Goal: Task Accomplishment & Management: Complete application form

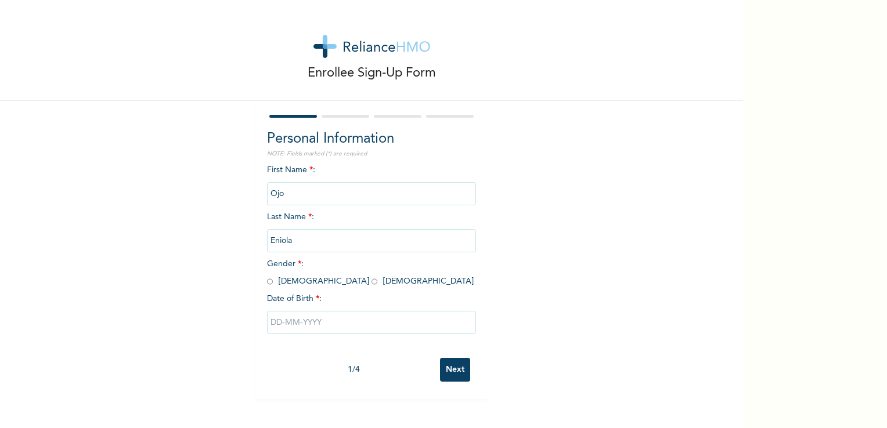
click at [372, 283] on input "radio" at bounding box center [375, 281] width 6 height 11
radio input "true"
click at [287, 319] on input "text" at bounding box center [371, 322] width 209 height 23
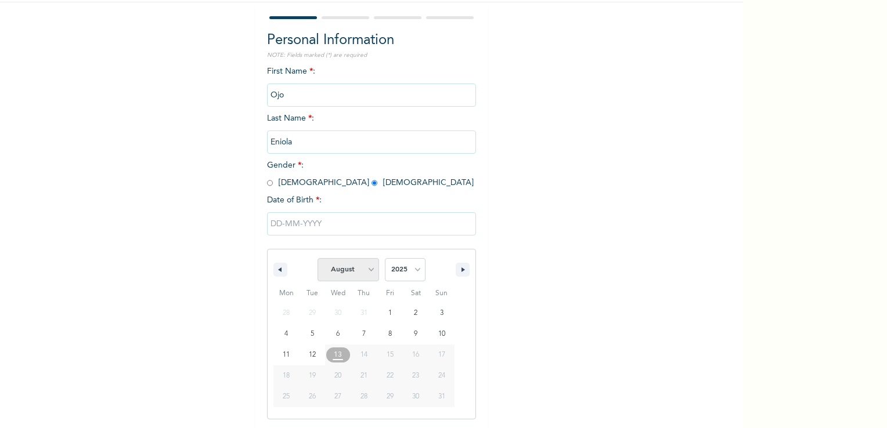
click at [368, 268] on select "January February March April May June July August September October November De…" at bounding box center [349, 269] width 62 height 23
select select "5"
click at [318, 258] on select "January February March April May June July August September October November De…" at bounding box center [349, 269] width 62 height 23
click at [399, 266] on select "2025 2024 2023 2022 2021 2020 2019 2018 2017 2016 2015 2014 2013 2012 2011 2010…" at bounding box center [405, 269] width 41 height 23
select select "1994"
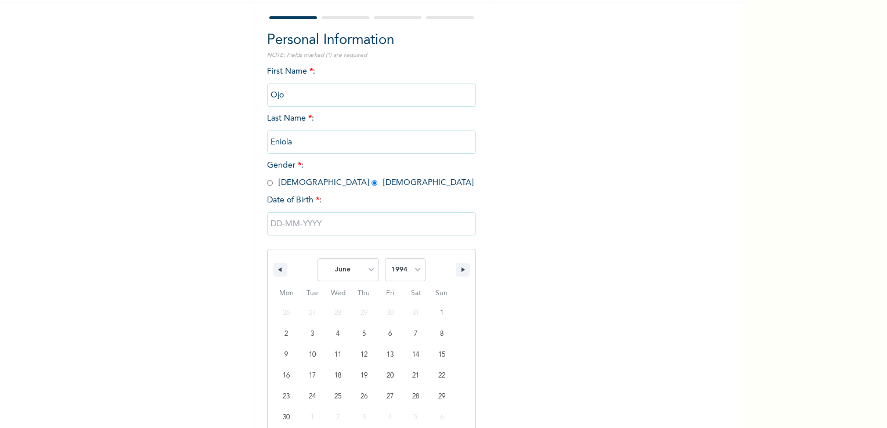
click at [385, 258] on select "2025 2024 2023 2022 2021 2020 2019 2018 2017 2016 2015 2014 2013 2012 2011 2010…" at bounding box center [405, 269] width 41 height 23
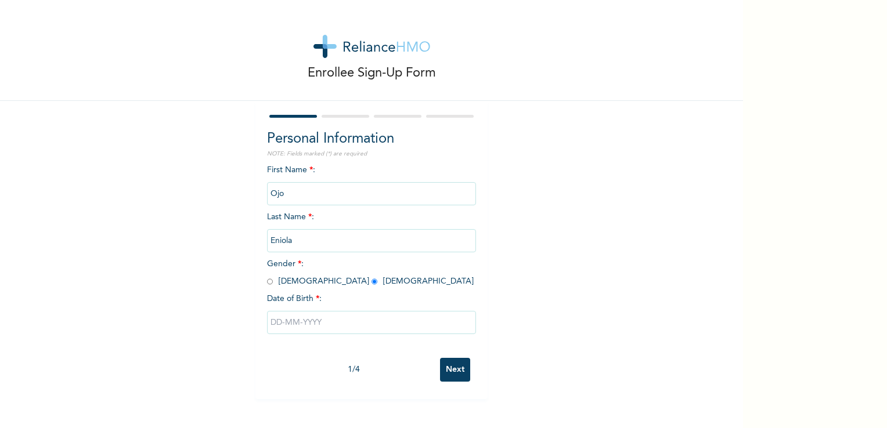
scroll to position [0, 0]
click at [451, 383] on div "1 / 4 Next" at bounding box center [371, 369] width 209 height 35
click at [291, 319] on input "text" at bounding box center [371, 322] width 209 height 23
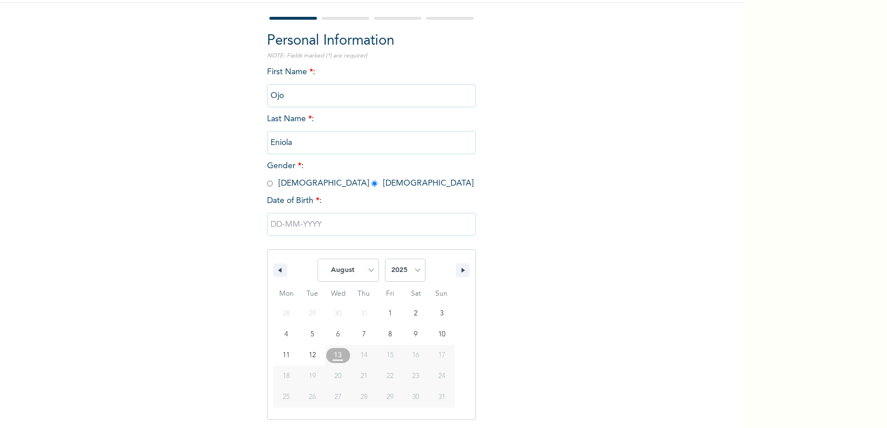
scroll to position [99, 0]
click at [338, 273] on select "January February March April May June July August September October November De…" at bounding box center [349, 269] width 62 height 23
select select "5"
click at [318, 258] on select "January February March April May June July August September October November De…" at bounding box center [349, 269] width 62 height 23
type input "06/01/2025"
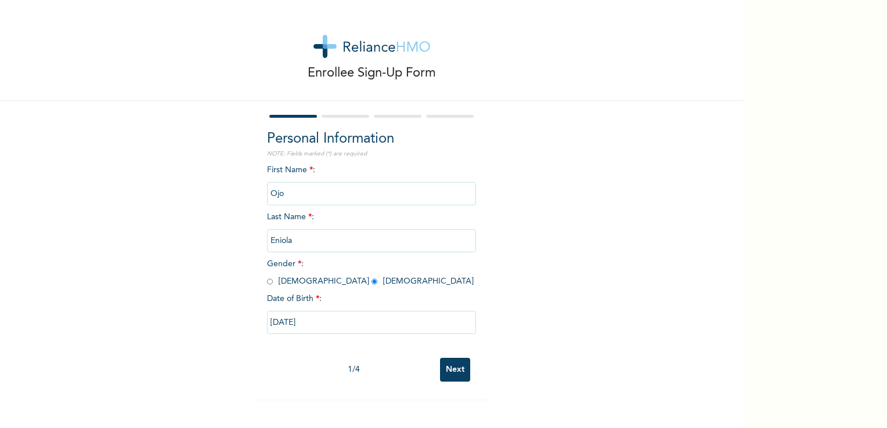
scroll to position [0, 0]
click at [298, 320] on input "06/01/2025" at bounding box center [371, 322] width 209 height 23
select select "5"
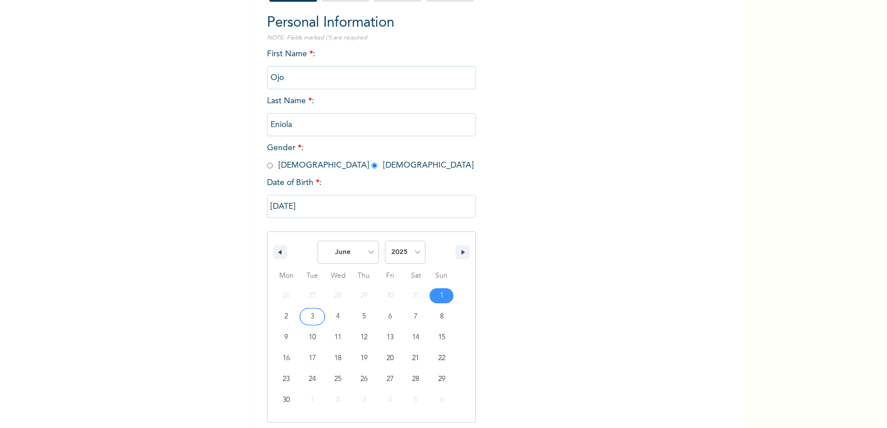
scroll to position [120, 0]
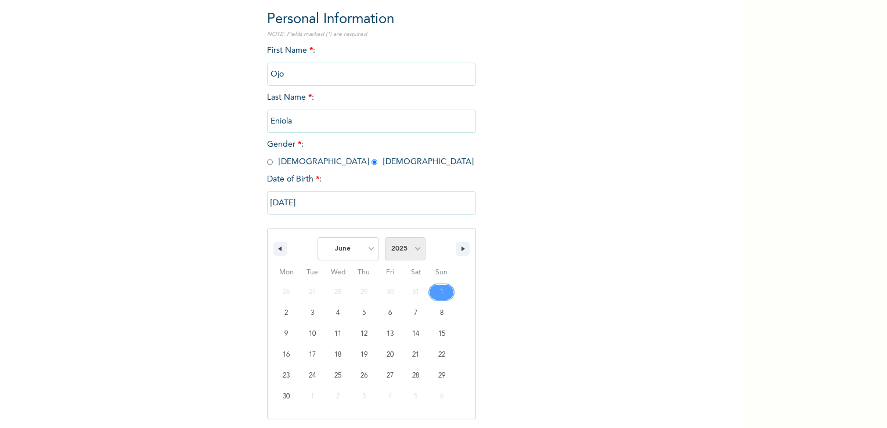
click at [408, 249] on select "2025 2024 2023 2022 2021 2020 2019 2018 2017 2016 2015 2014 2013 2012 2011 2010…" at bounding box center [405, 248] width 41 height 23
select select "1994"
click at [385, 237] on select "2025 2024 2023 2022 2021 2020 2019 2018 2017 2016 2015 2014 2013 2012 2011 2010…" at bounding box center [405, 248] width 41 height 23
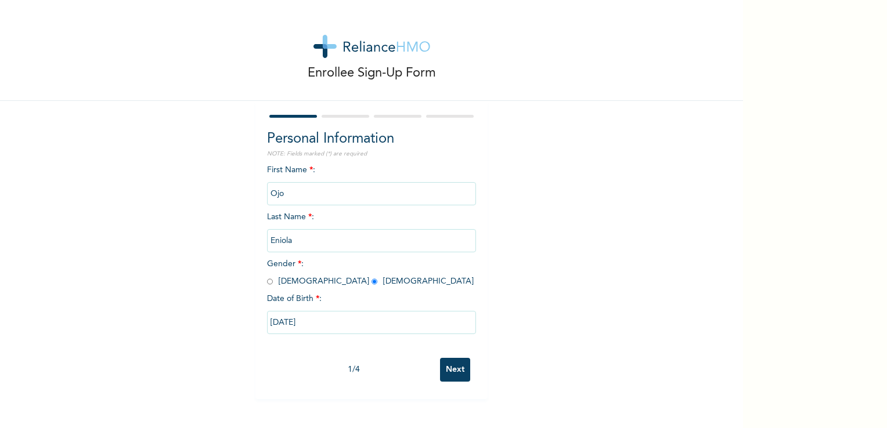
scroll to position [0, 0]
click at [451, 388] on div "Personal Information NOTE: Fields marked (*) are required First Name * : Ojo La…" at bounding box center [371, 250] width 232 height 298
click at [456, 370] on input "Next" at bounding box center [455, 370] width 30 height 24
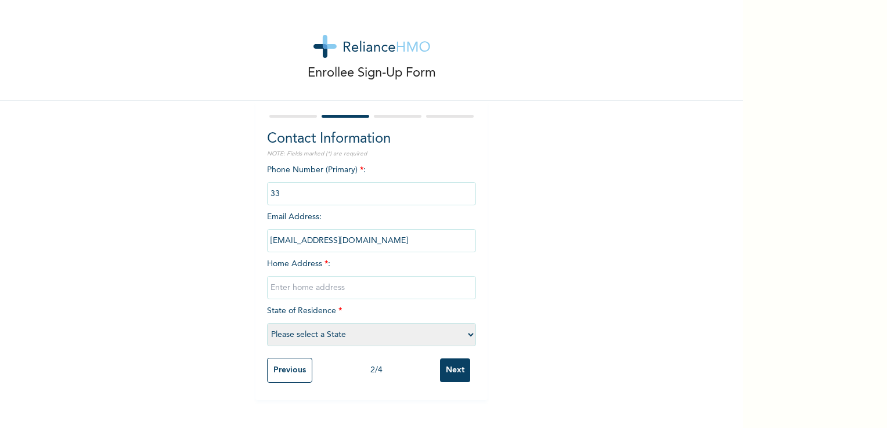
click at [332, 185] on input "phone" at bounding box center [371, 193] width 209 height 23
click at [329, 193] on input "phone" at bounding box center [371, 193] width 209 height 23
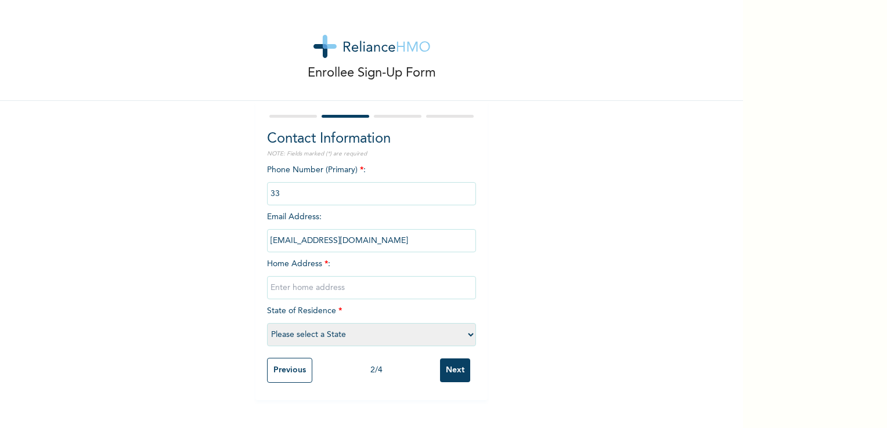
click at [329, 193] on input "phone" at bounding box center [371, 193] width 209 height 23
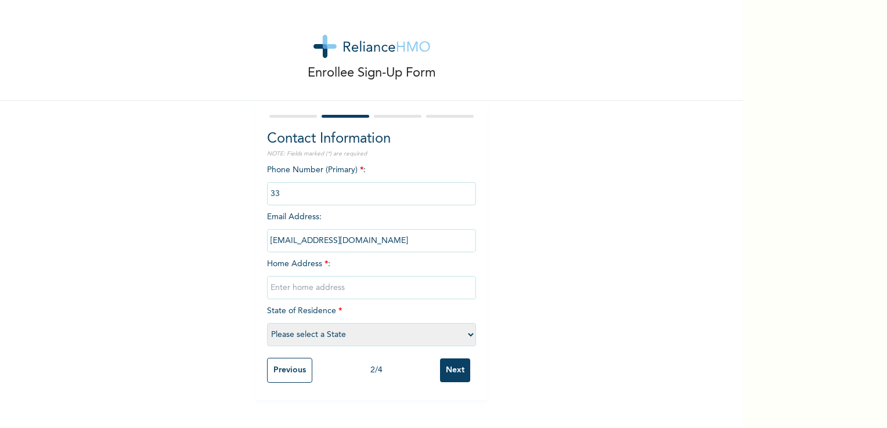
click at [329, 193] on input "phone" at bounding box center [371, 193] width 209 height 23
click at [585, 172] on div "Enrollee Sign-Up Form Contact Information NOTE: Fields marked (*) are required …" at bounding box center [371, 200] width 743 height 401
click at [302, 283] on input "text" at bounding box center [371, 287] width 209 height 23
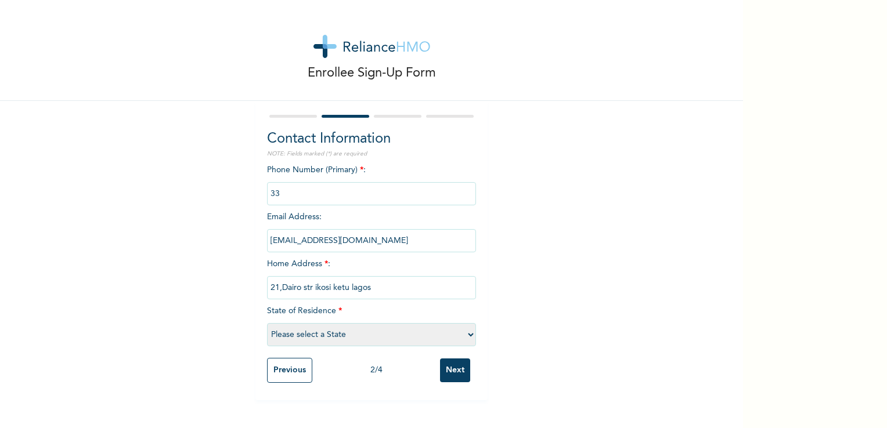
type input "21,Dairo str ikosi ketu lagos"
click at [301, 338] on select "Please select a State Abia Abuja (FCT) Adamawa Akwa Ibom Anambra Bauchi Bayelsa…" at bounding box center [371, 334] width 209 height 23
select select "25"
click at [267, 323] on select "Please select a State Abia Abuja (FCT) Adamawa Akwa Ibom Anambra Bauchi Bayelsa…" at bounding box center [371, 334] width 209 height 23
click at [312, 190] on input "phone" at bounding box center [371, 193] width 209 height 23
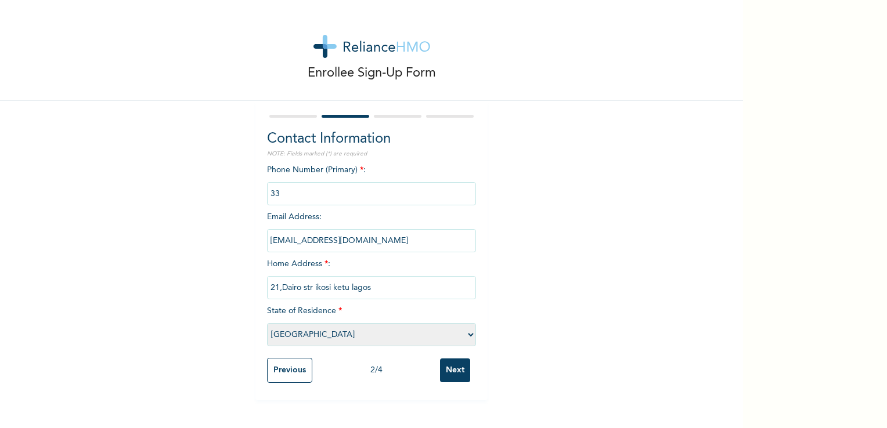
click at [312, 190] on input "phone" at bounding box center [371, 193] width 209 height 23
click at [307, 190] on input "phone" at bounding box center [371, 193] width 209 height 23
click at [334, 195] on input "phone" at bounding box center [371, 193] width 209 height 23
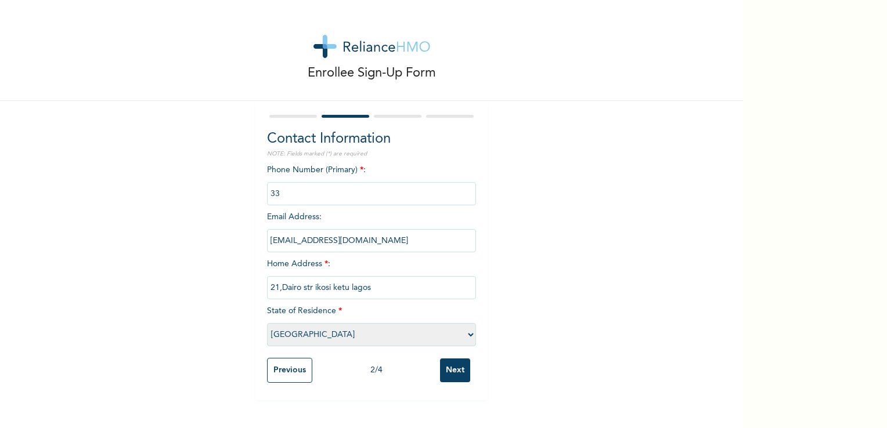
click at [334, 195] on input "phone" at bounding box center [371, 193] width 209 height 23
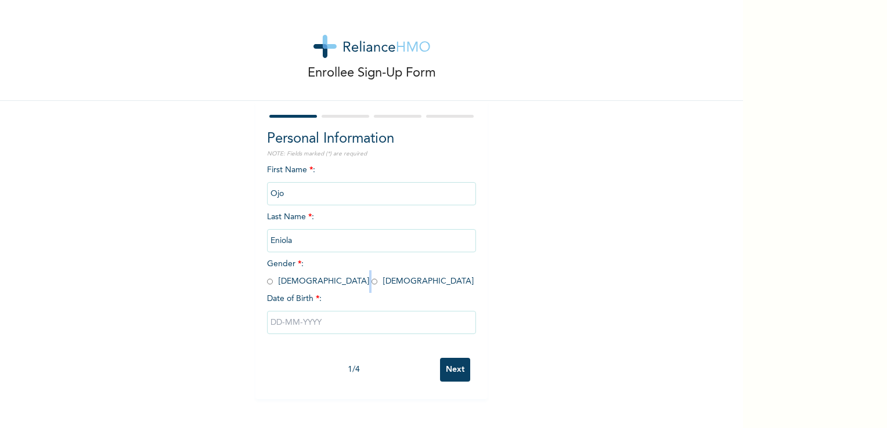
click at [294, 282] on span "Gender * : [DEMOGRAPHIC_DATA] [DEMOGRAPHIC_DATA]" at bounding box center [370, 273] width 207 height 26
click at [372, 283] on input "radio" at bounding box center [375, 281] width 6 height 11
radio input "true"
click at [312, 316] on input "text" at bounding box center [371, 322] width 209 height 23
select select "7"
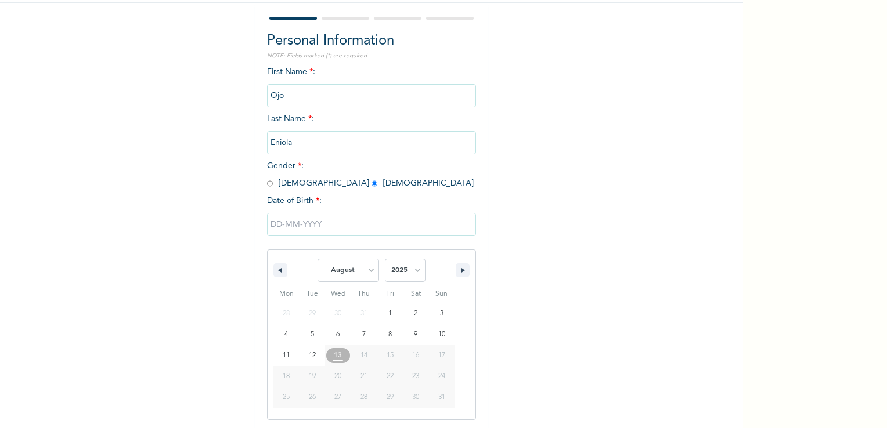
scroll to position [99, 0]
click at [416, 272] on select "2025 2024 2023 2022 2021 2020 2019 2018 2017 2016 2015 2014 2013 2012 2011 2010…" at bounding box center [405, 269] width 41 height 23
select select "1994"
click at [385, 258] on select "2025 2024 2023 2022 2021 2020 2019 2018 2017 2016 2015 2014 2013 2012 2011 2010…" at bounding box center [405, 269] width 41 height 23
click at [355, 266] on select "January February March April May June July August September October November De…" at bounding box center [349, 269] width 62 height 23
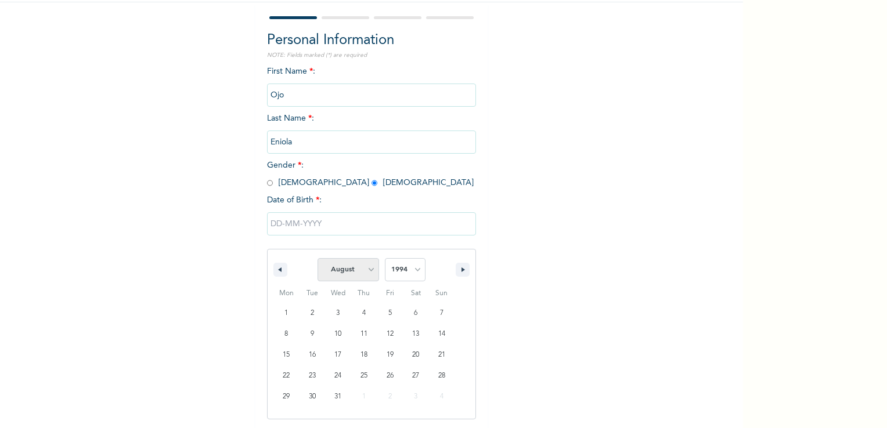
select select "5"
click at [318, 258] on select "January February March April May June July August September October November De…" at bounding box center [349, 269] width 62 height 23
type input "[DATE]"
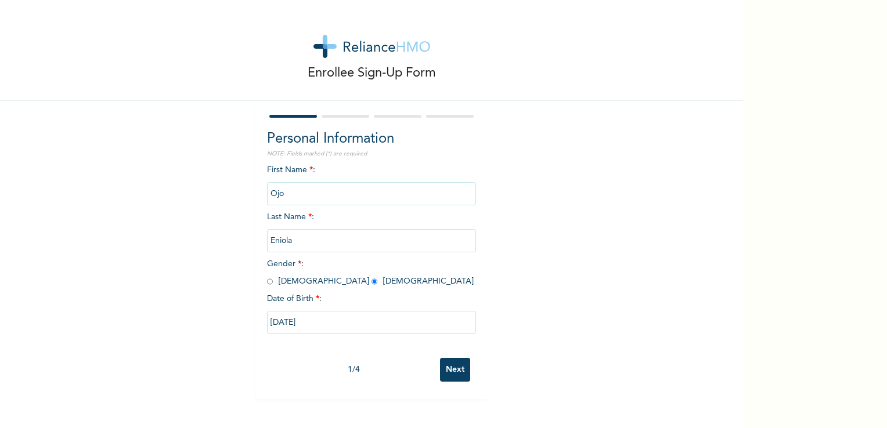
click at [452, 366] on input "Next" at bounding box center [455, 370] width 30 height 24
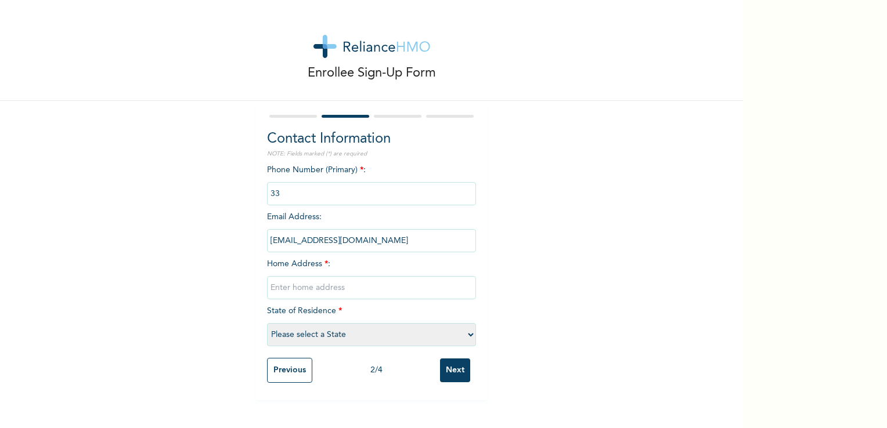
click at [325, 192] on input "phone" at bounding box center [371, 193] width 209 height 23
